Goal: Task Accomplishment & Management: Manage account settings

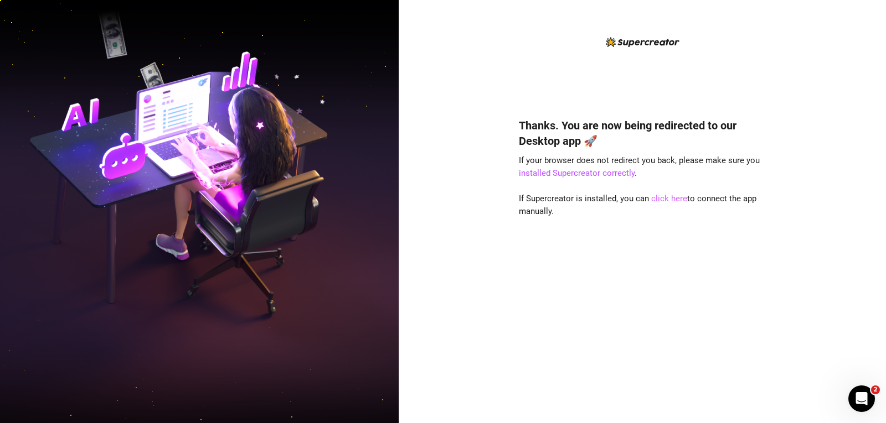
click at [673, 199] on link "click here" at bounding box center [669, 199] width 36 height 10
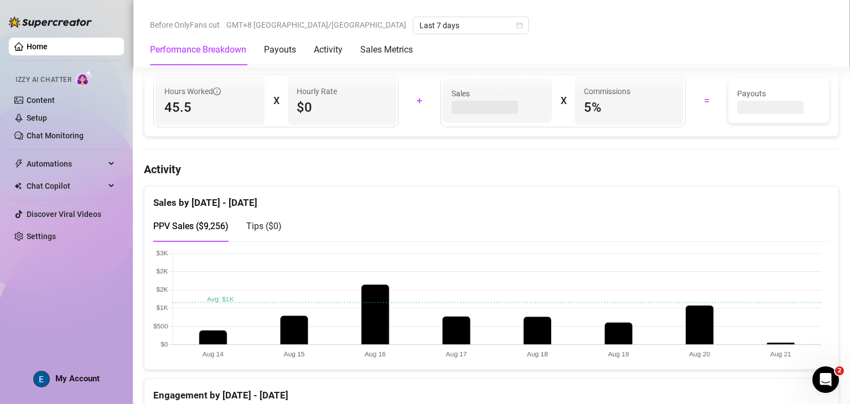
scroll to position [478, 0]
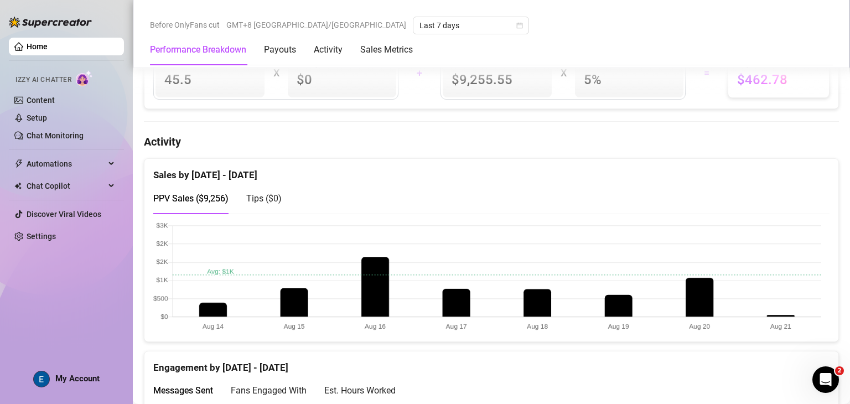
click at [96, 375] on span "My Account" at bounding box center [77, 379] width 44 height 10
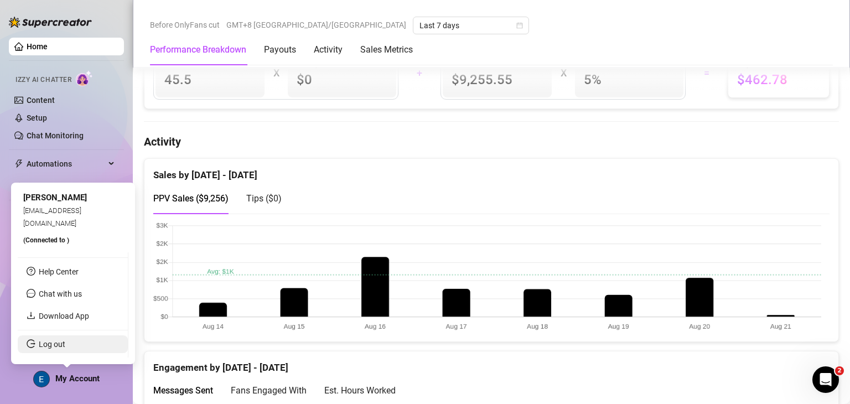
click at [65, 341] on link "Log out" at bounding box center [52, 344] width 27 height 9
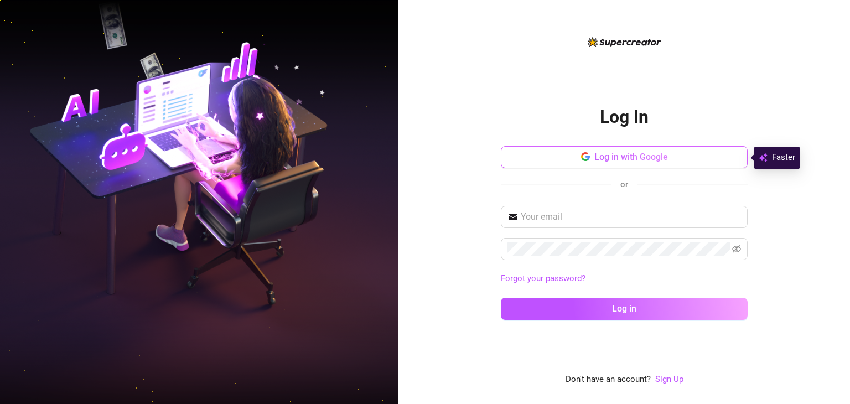
click at [634, 160] on span "Log in with Google" at bounding box center [631, 157] width 74 height 11
